Goal: Information Seeking & Learning: Find specific page/section

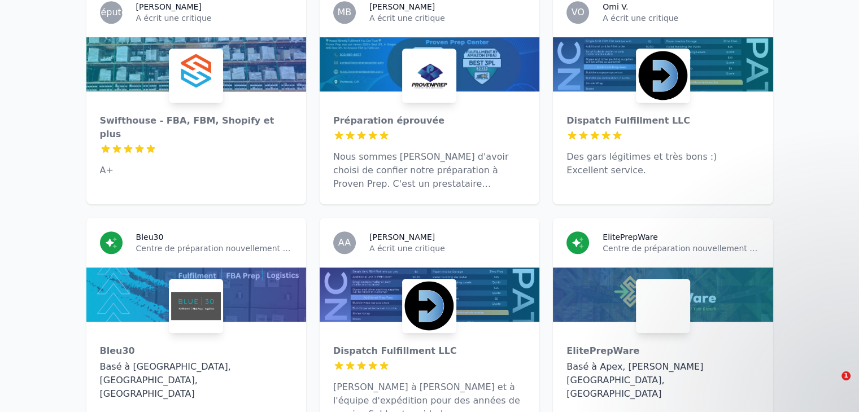
scroll to position [677, 0]
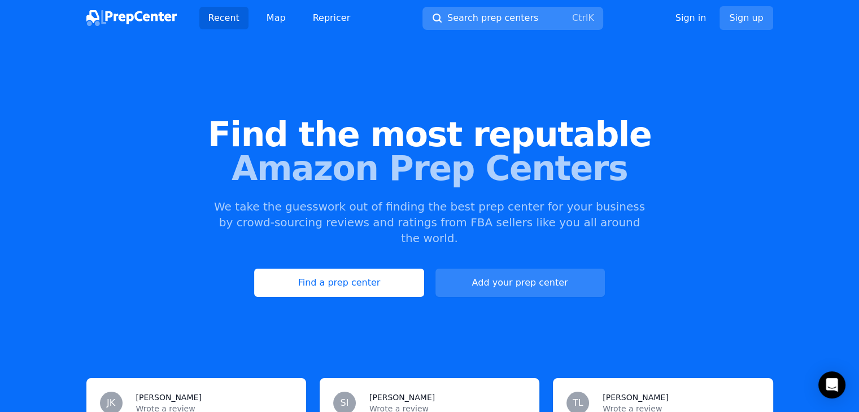
click at [492, 18] on span "Search prep centers" at bounding box center [492, 18] width 91 height 14
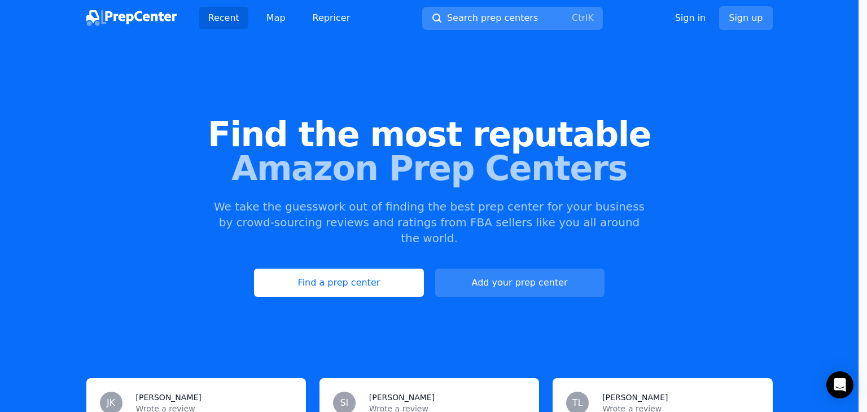
click at [492, 18] on div at bounding box center [433, 206] width 867 height 412
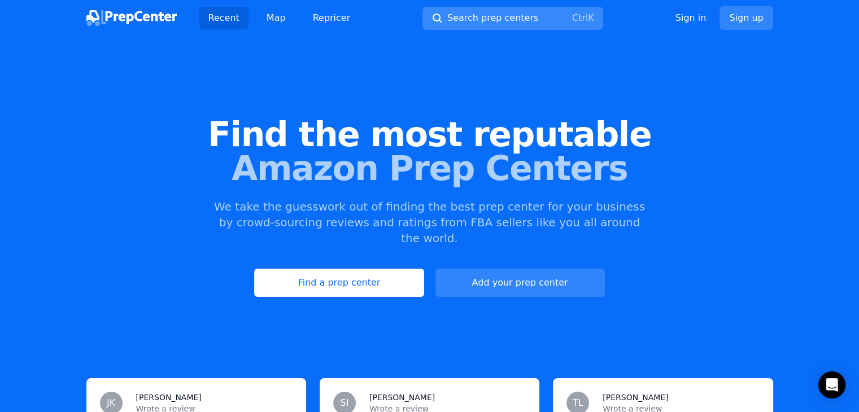
click at [465, 20] on span "Search prep centers" at bounding box center [492, 18] width 91 height 14
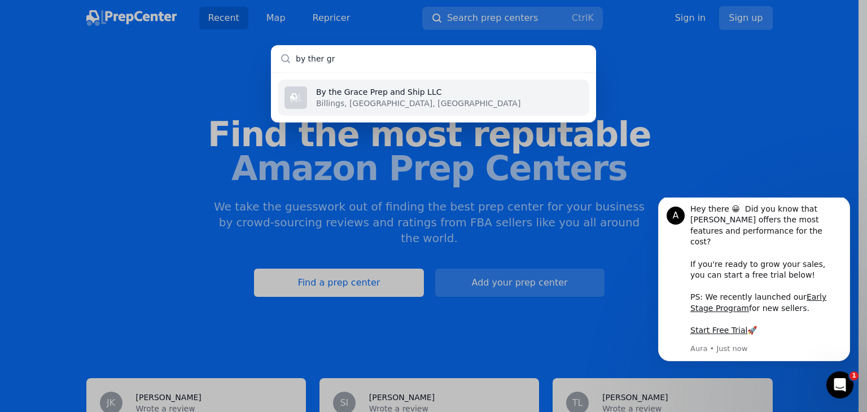
type input "by ther gr"
click at [444, 91] on li "By the Grace Prep and Ship LLC Billings, [GEOGRAPHIC_DATA], [GEOGRAPHIC_DATA]" at bounding box center [434, 98] width 312 height 36
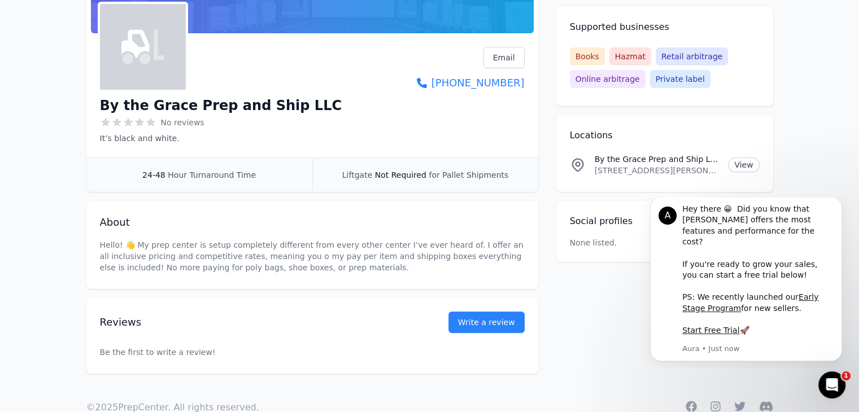
scroll to position [169, 0]
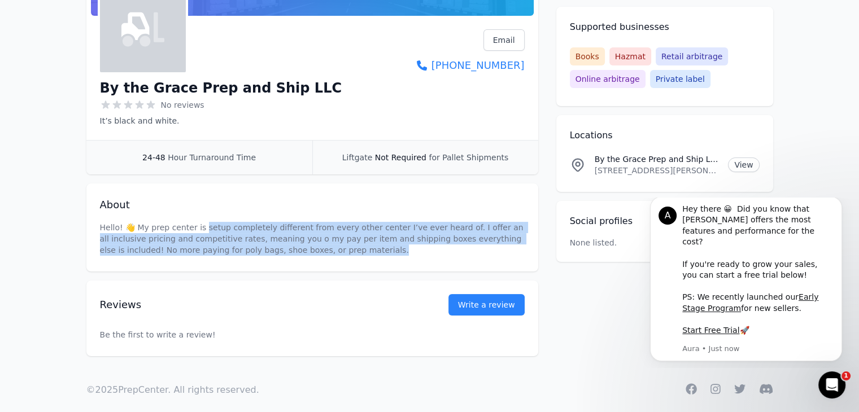
drag, startPoint x: 199, startPoint y: 228, endPoint x: 317, endPoint y: 252, distance: 121.0
click at [318, 252] on p "Hello! 👋 My prep center is setup completely different from every other center I…" at bounding box center [312, 239] width 425 height 34
click at [275, 257] on div "About Hello! 👋 My prep center is setup completely different from every other ce…" at bounding box center [312, 227] width 452 height 88
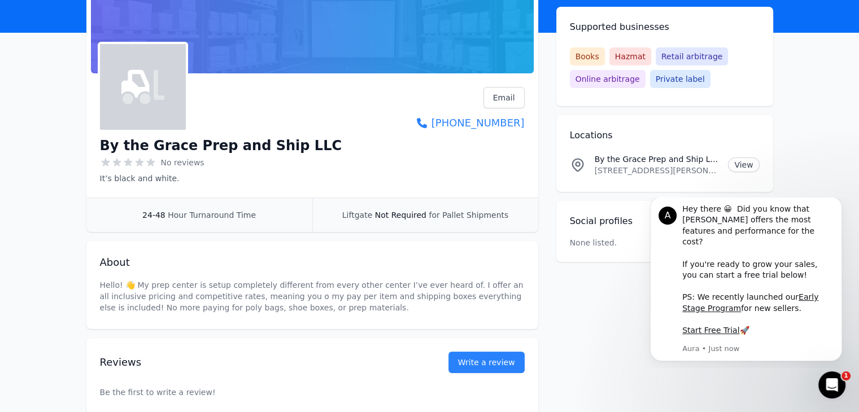
scroll to position [113, 0]
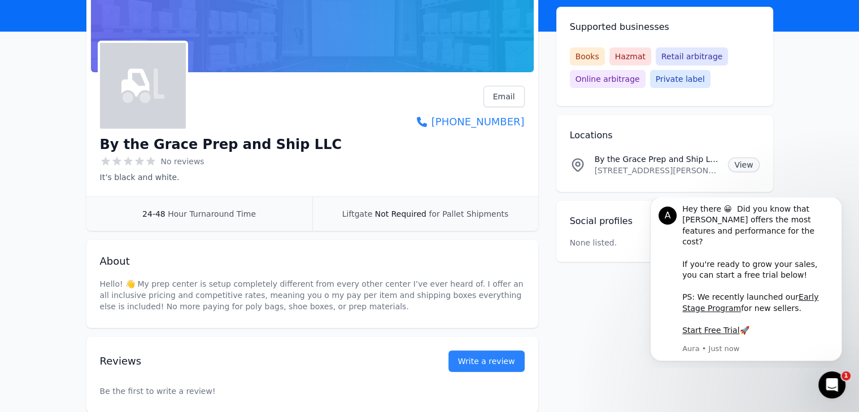
click at [745, 167] on link "View" at bounding box center [743, 165] width 31 height 15
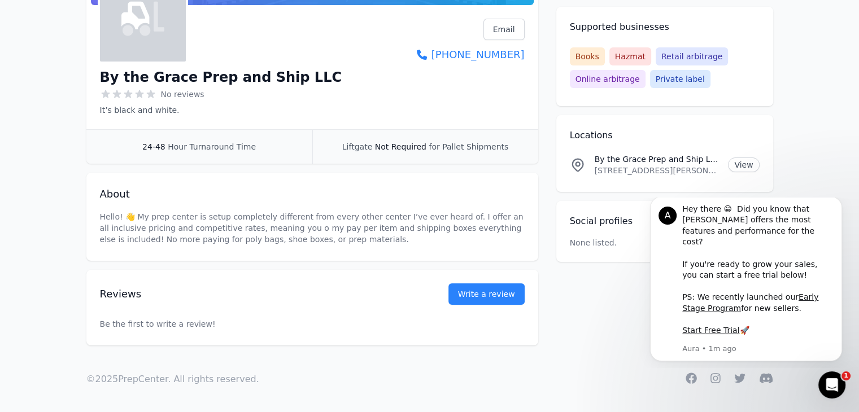
scroll to position [181, 0]
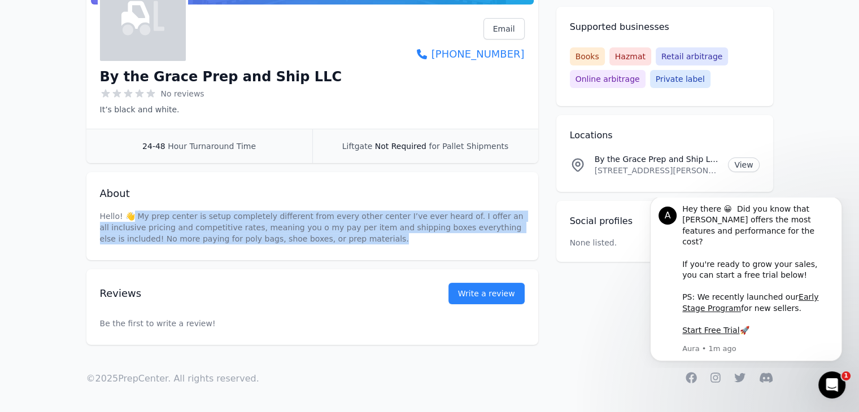
drag, startPoint x: 133, startPoint y: 218, endPoint x: 317, endPoint y: 239, distance: 184.7
click at [317, 239] on p "Hello! 👋 My prep center is setup completely different from every other center I…" at bounding box center [312, 228] width 425 height 34
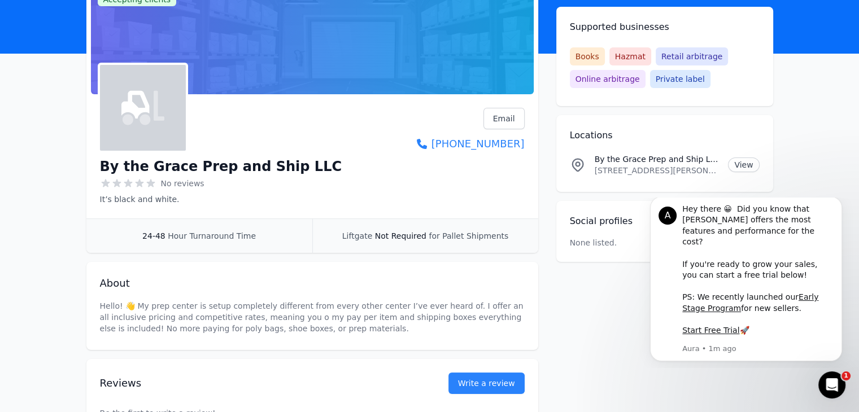
scroll to position [11, 0]
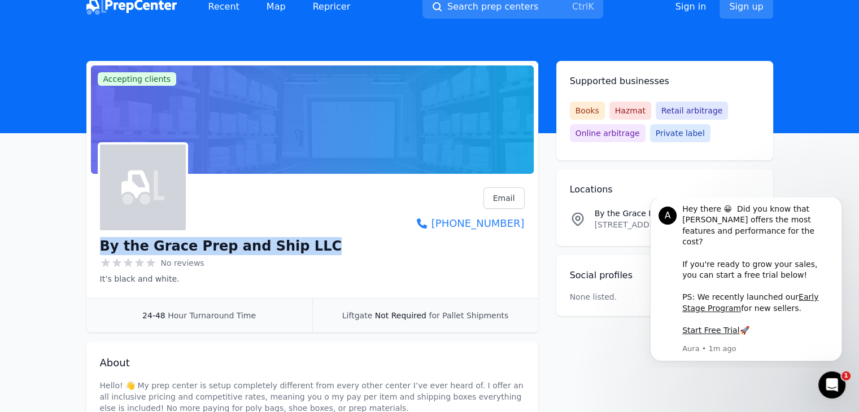
drag, startPoint x: 100, startPoint y: 248, endPoint x: 333, endPoint y: 248, distance: 232.6
click at [333, 248] on div "By the Grace Prep and Ship LLC No reviews It’s black and white. Email Visit web…" at bounding box center [312, 235] width 425 height 97
copy h1 "By the Grace Prep and Ship LLC"
